Goal: Transaction & Acquisition: Purchase product/service

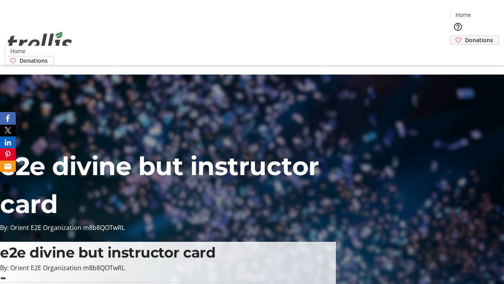
click at [465, 36] on span "Donations" at bounding box center [479, 40] width 28 height 8
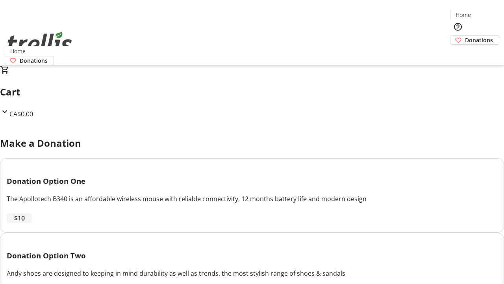
click at [25, 223] on span "$10" at bounding box center [19, 217] width 11 height 9
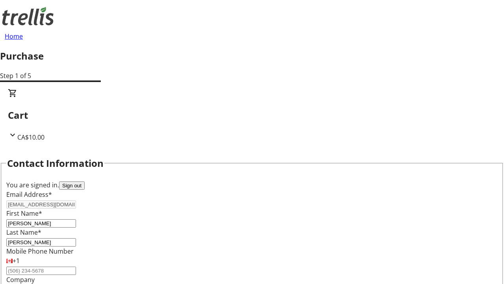
select select "CA"
type input "[STREET_ADDRESS][PERSON_NAME]"
type input "Kelowna"
select select "BC"
type input "Kelowna"
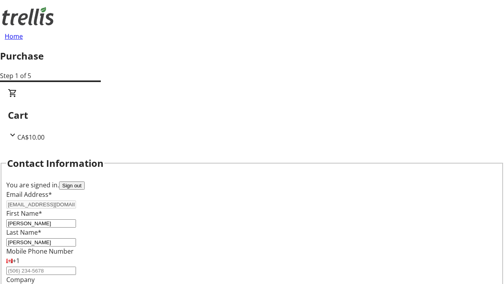
type input "V1Y 0C2"
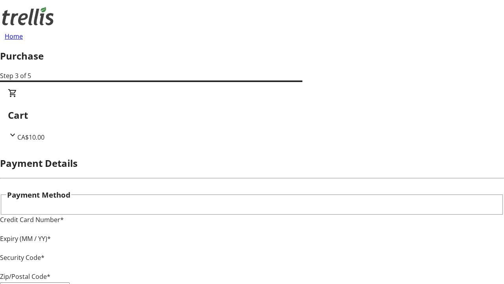
type input "V1Y 0C2"
